Goal: Find specific page/section: Find specific page/section

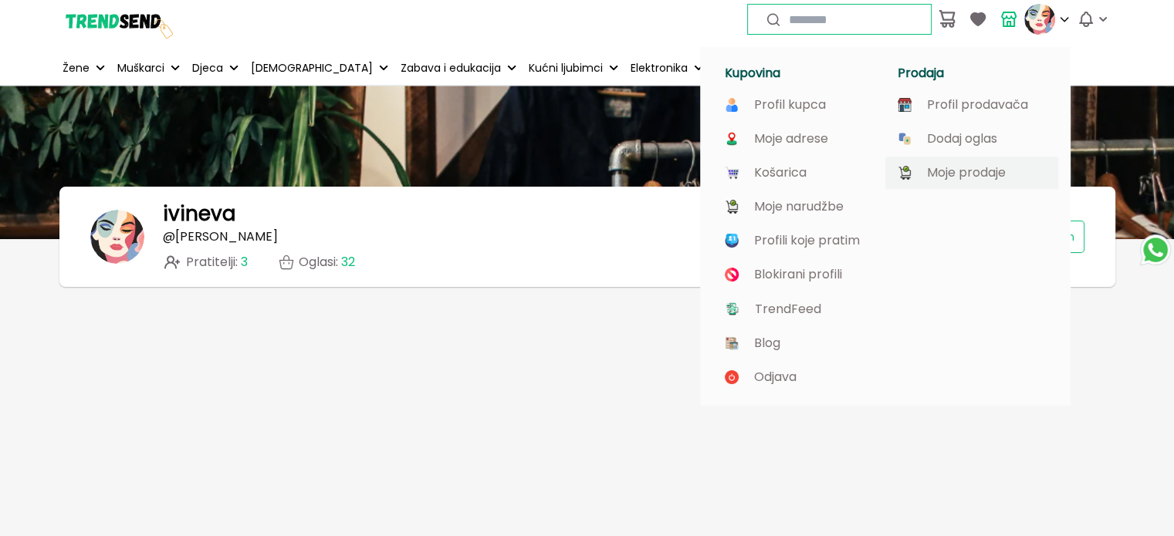
click at [948, 178] on p "Moje prodaje" at bounding box center [966, 173] width 79 height 14
